Goal: Task Accomplishment & Management: Complete application form

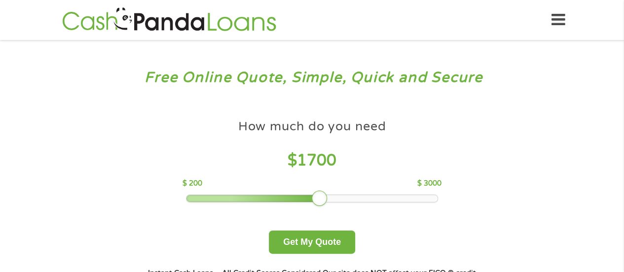
click at [324, 201] on div at bounding box center [311, 198] width 251 height 7
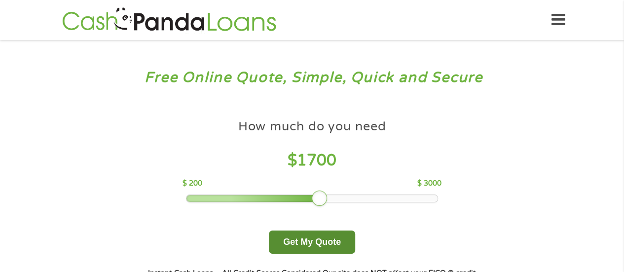
click at [310, 243] on button "Get My Quote" at bounding box center [312, 241] width 86 height 23
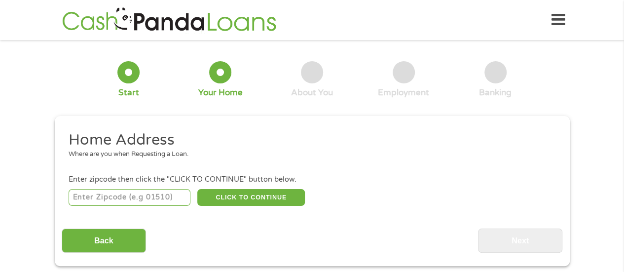
click at [118, 195] on input "number" at bounding box center [130, 197] width 122 height 17
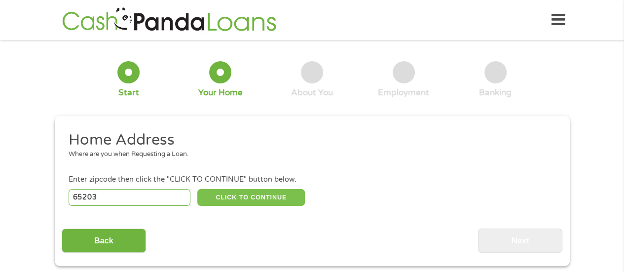
type input "65203"
click at [229, 198] on button "CLICK TO CONTINUE" at bounding box center [251, 197] width 108 height 17
type input "65203"
type input "Columbia"
select select "[US_STATE]"
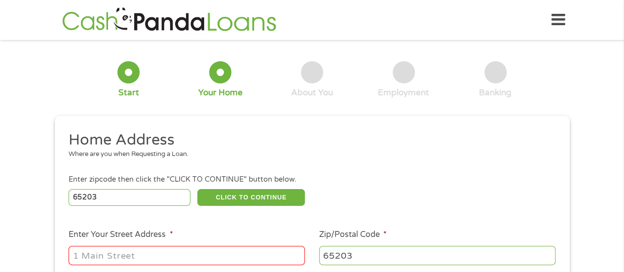
click at [180, 251] on input "Enter Your Street Address *" at bounding box center [187, 255] width 236 height 19
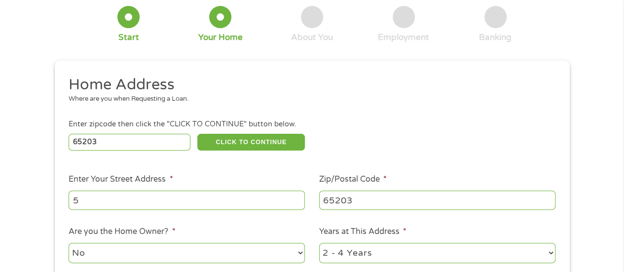
scroll to position [58, 0]
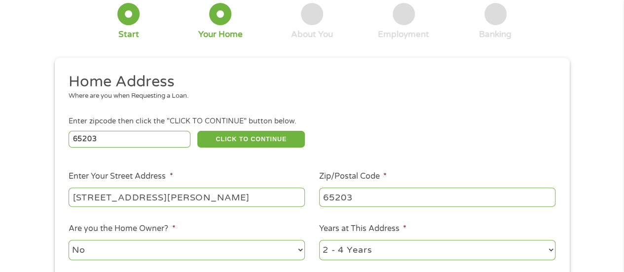
type input "[STREET_ADDRESS][PERSON_NAME]"
click at [305, 252] on li "Are you the Home Owner? * No Yes" at bounding box center [187, 241] width 251 height 39
click at [305, 250] on li "Are you the Home Owner? * No Yes" at bounding box center [187, 241] width 251 height 39
click at [302, 248] on select "No Yes" at bounding box center [187, 250] width 236 height 20
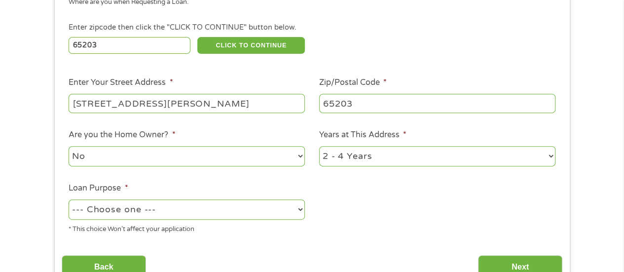
scroll to position [157, 0]
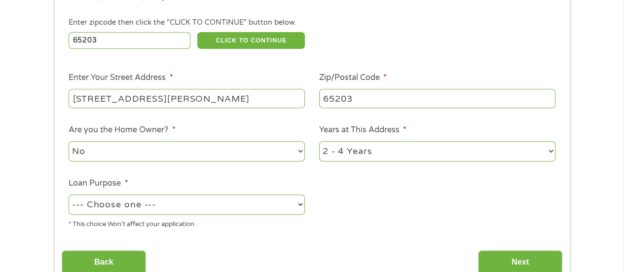
click at [297, 207] on select "--- Choose one --- Pay Bills Debt Consolidation Home Improvement Major Purchase…" at bounding box center [187, 204] width 236 height 20
select select "other"
click at [69, 195] on select "--- Choose one --- Pay Bills Debt Consolidation Home Improvement Major Purchase…" at bounding box center [187, 204] width 236 height 20
click at [525, 261] on input "Next" at bounding box center [520, 262] width 84 height 24
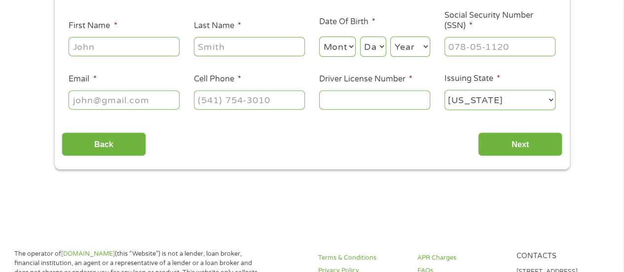
scroll to position [0, 0]
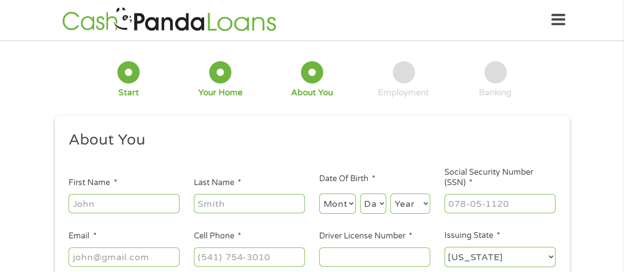
click at [118, 211] on input "First Name *" at bounding box center [124, 203] width 111 height 19
type input "[PERSON_NAME]"
click at [237, 201] on input "Last Name *" at bounding box center [249, 203] width 111 height 19
type input "hickem"
click at [334, 206] on select "Month 1 2 3 4 5 6 7 8 9 10 11 12" at bounding box center [337, 203] width 37 height 20
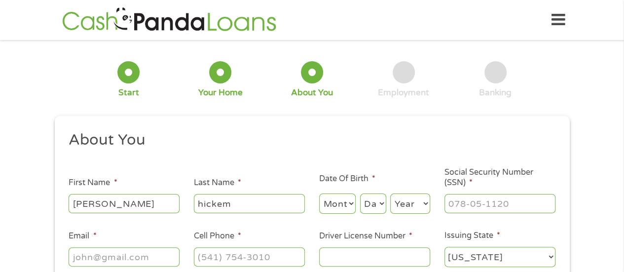
select select "10"
click at [380, 204] on select "Day 1 2 3 4 5 6 7 8 9 10 11 12 13 14 15 16 17 18 19 20 21 22 23 24 25 26 27 28 …" at bounding box center [373, 203] width 26 height 20
select select "10"
click at [408, 205] on select "Year [DATE] 2006 2005 2004 2003 2002 2001 2000 1999 1998 1997 1996 1995 1994 19…" at bounding box center [410, 203] width 40 height 20
select select "1964"
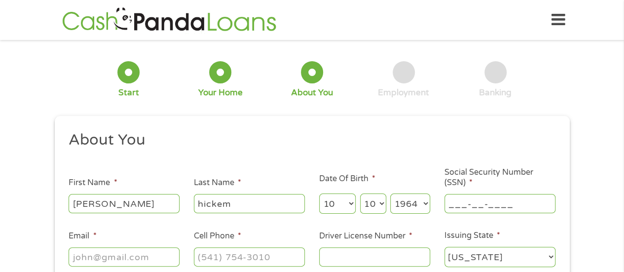
click at [489, 209] on input "___-__-____" at bounding box center [499, 203] width 111 height 19
type input "495-80-9375"
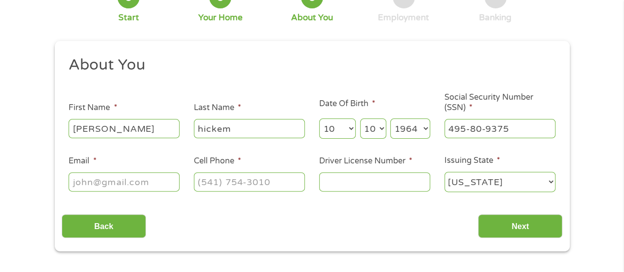
scroll to position [79, 0]
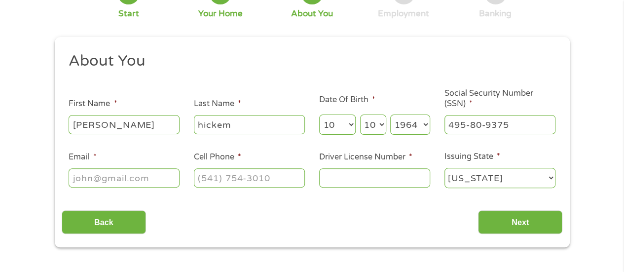
click at [166, 174] on input "Email *" at bounding box center [124, 177] width 111 height 19
type input "[EMAIL_ADDRESS][DOMAIN_NAME]"
click at [292, 183] on input "(___) ___-____" at bounding box center [249, 177] width 111 height 19
type input "[PHONE_NUMBER]"
click at [350, 180] on input "Driver License Number *" at bounding box center [374, 177] width 111 height 19
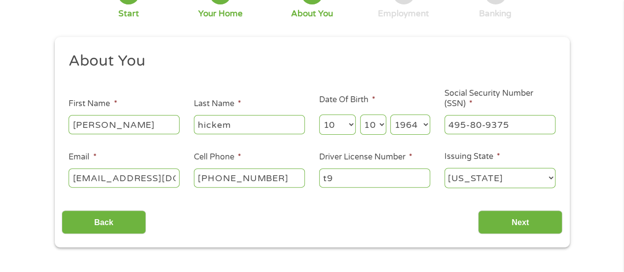
type input "t"
type input "T980722523"
click at [543, 225] on input "Next" at bounding box center [520, 222] width 84 height 24
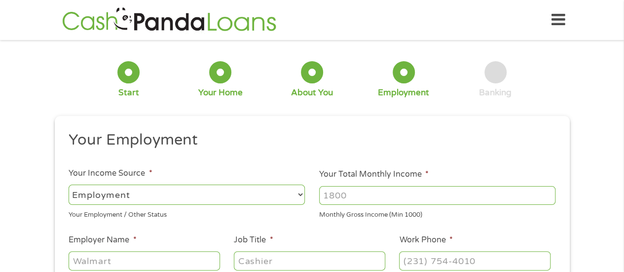
scroll to position [4, 4]
click at [543, 225] on ul "Your Employment Your Income Source * --- Choose one --- Employment [DEMOGRAPHIC…" at bounding box center [312, 257] width 501 height 255
click at [299, 200] on select "--- Choose one --- Employment [DEMOGRAPHIC_DATA] Benefits" at bounding box center [187, 194] width 236 height 20
click at [300, 198] on select "--- Choose one --- Employment [DEMOGRAPHIC_DATA] Benefits" at bounding box center [187, 194] width 236 height 20
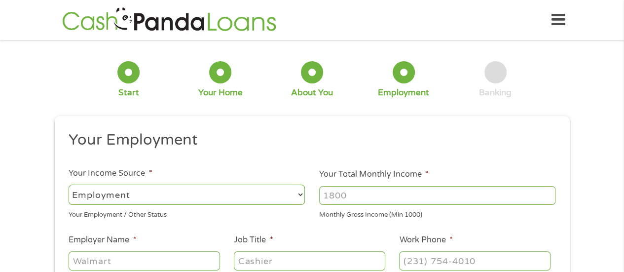
click at [547, 204] on input "Your Total Monthly Income *" at bounding box center [437, 195] width 236 height 19
click at [352, 197] on input "Your Total Monthly Income *" at bounding box center [437, 195] width 236 height 19
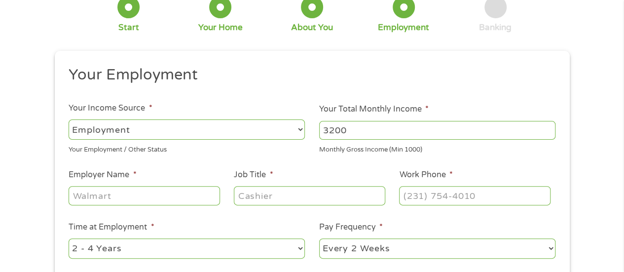
scroll to position [68, 0]
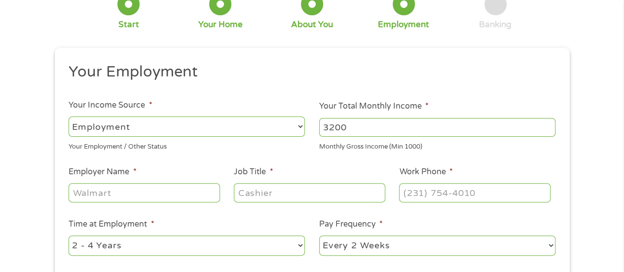
type input "3200"
click at [165, 196] on input "Employer Name *" at bounding box center [144, 192] width 151 height 19
type input "cps"
click at [269, 186] on input "Job Title *" at bounding box center [309, 192] width 151 height 19
type input "aide"
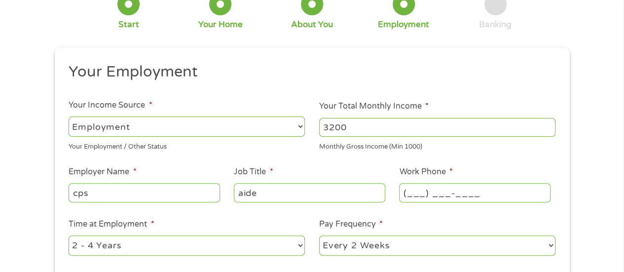
click at [405, 193] on input "(___) ___-____" at bounding box center [474, 192] width 151 height 19
type input "[PHONE_NUMBER]"
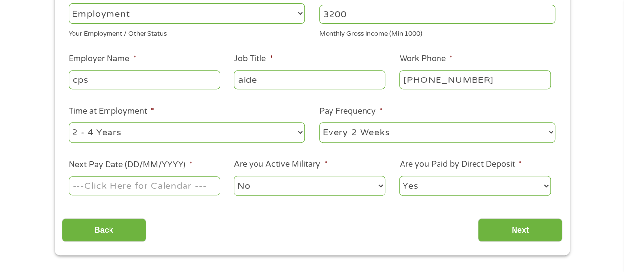
scroll to position [182, 0]
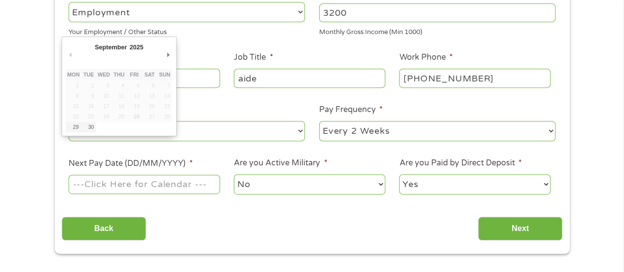
click at [198, 193] on input "Next Pay Date (DD/MM/YYYY) *" at bounding box center [144, 184] width 151 height 19
drag, startPoint x: 167, startPoint y: 55, endPoint x: 83, endPoint y: 55, distance: 84.3
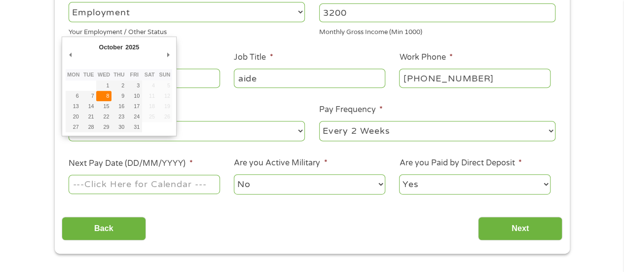
type input "[DATE]"
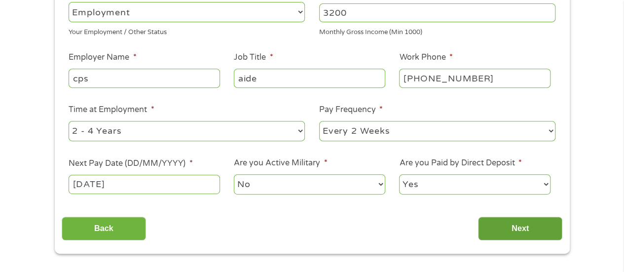
click at [497, 227] on input "Next" at bounding box center [520, 229] width 84 height 24
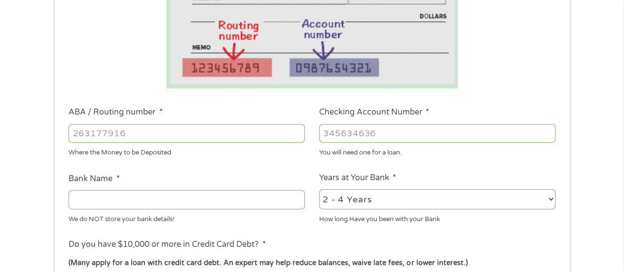
scroll to position [211, 0]
